Goal: Navigation & Orientation: Find specific page/section

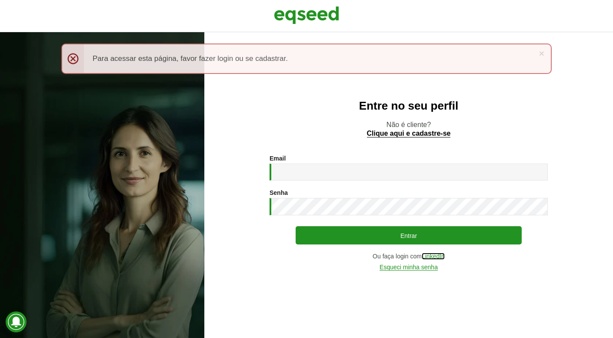
click at [437, 259] on link "LinkedIn" at bounding box center [433, 256] width 23 height 7
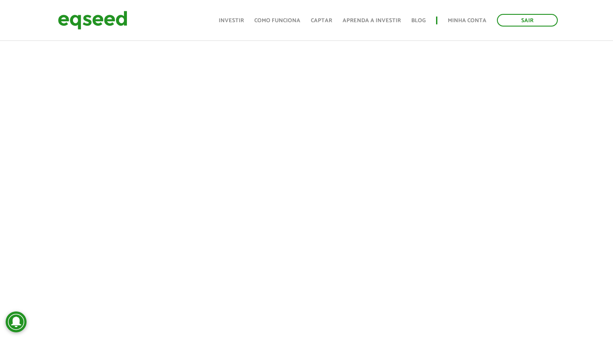
scroll to position [261, 0]
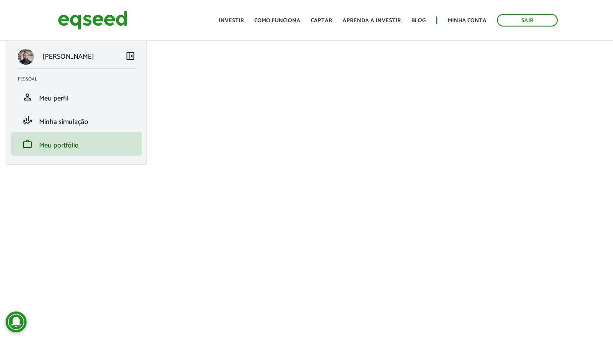
scroll to position [0, 0]
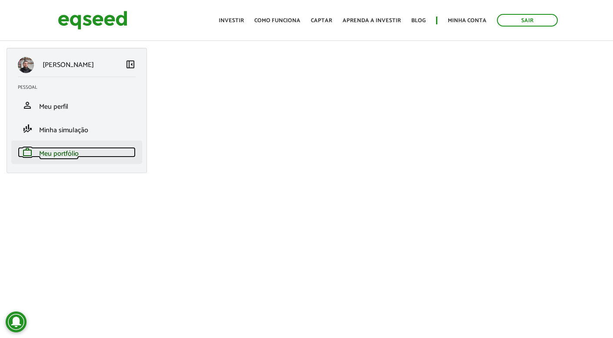
click at [68, 154] on span "Meu portfólio" at bounding box center [59, 154] width 40 height 12
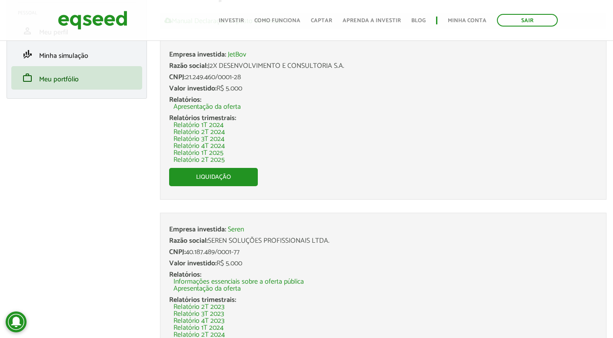
scroll to position [146, 0]
